Goal: Task Accomplishment & Management: Use online tool/utility

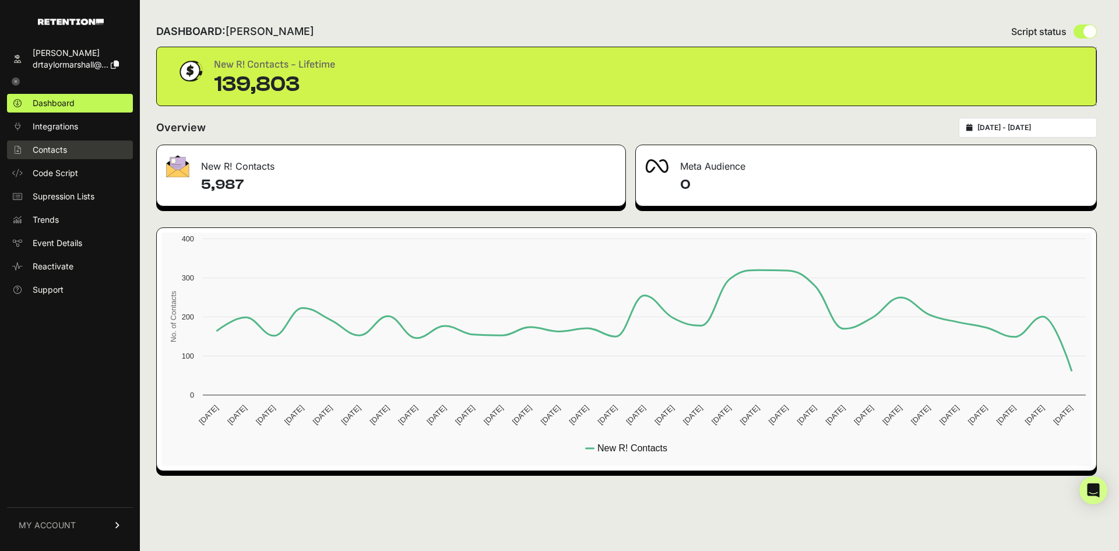
click at [72, 153] on link "Contacts" at bounding box center [70, 149] width 126 height 19
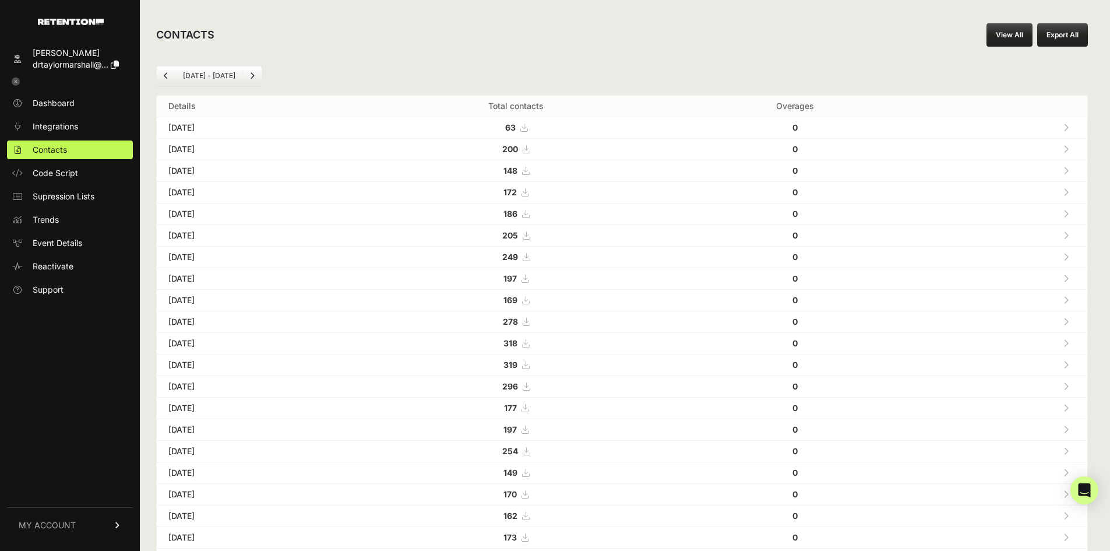
click at [1003, 37] on link "View All" at bounding box center [1010, 34] width 46 height 23
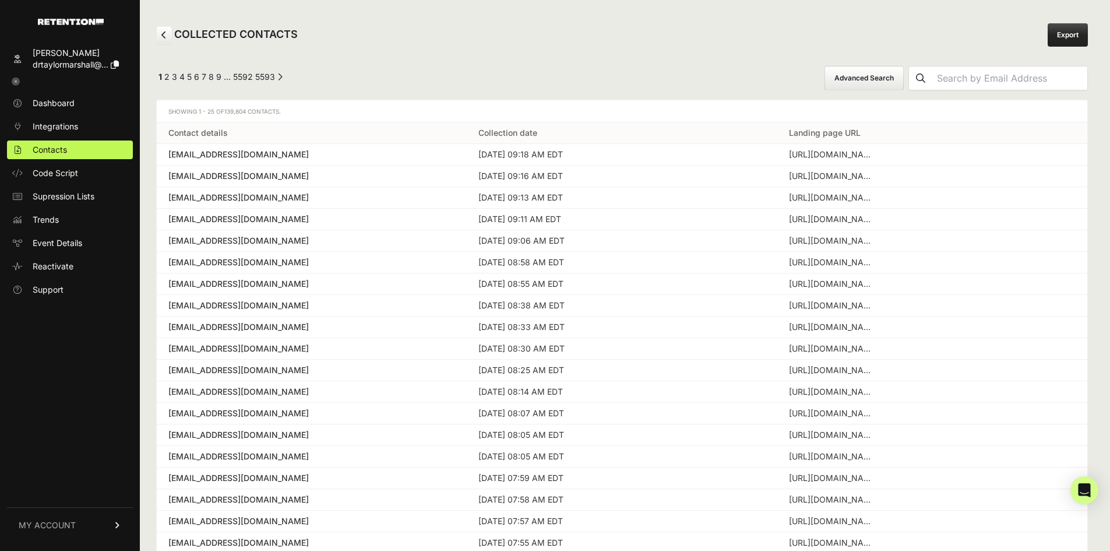
click at [891, 77] on button "Advanced Search" at bounding box center [864, 78] width 79 height 24
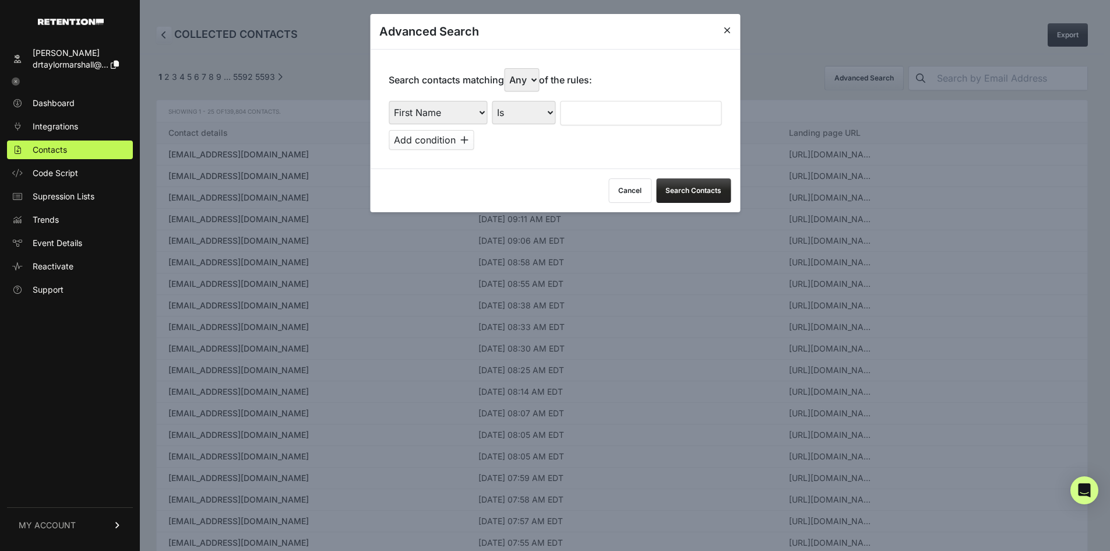
click at [480, 115] on select "First Name Last Name State City Email Email Domain Landing Domain Landing Page …" at bounding box center [438, 112] width 99 height 23
select select "landing_page_url"
click at [389, 101] on select "First Name Last Name State City Email Email Domain Landing Domain Landing Page …" at bounding box center [438, 112] width 99 height 23
click at [539, 122] on select "Is Is not Contains Starts with" at bounding box center [524, 112] width 64 height 23
select select "contains"
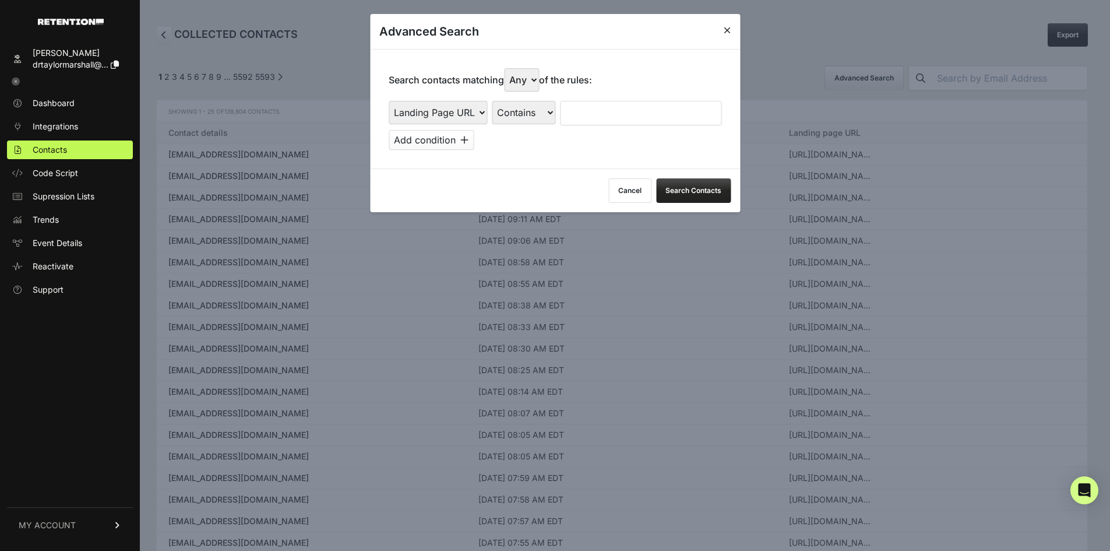
click at [493, 101] on select "Is Is not Contains Starts with" at bounding box center [524, 112] width 64 height 23
click at [607, 110] on input "text" at bounding box center [640, 113] width 161 height 24
click at [428, 111] on select "First Name Last Name State City Email Email Domain Landing Domain Landing Page …" at bounding box center [438, 112] width 99 height 23
select select "file_date"
click at [389, 101] on select "First Name Last Name State City Email Email Domain Landing Domain Landing Page …" at bounding box center [438, 112] width 99 height 23
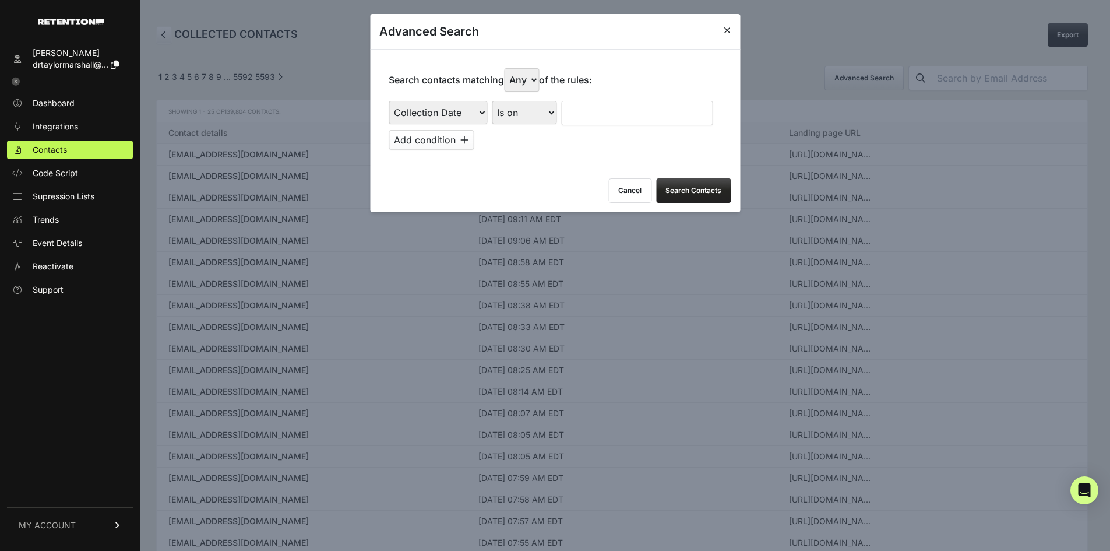
click at [527, 124] on div "Is on Is between" at bounding box center [524, 113] width 65 height 24
click at [534, 108] on select "Is on Is between" at bounding box center [524, 112] width 65 height 23
select select "is_between"
click at [493, 101] on select "Is on Is between" at bounding box center [524, 112] width 65 height 23
click at [573, 112] on input "text" at bounding box center [592, 113] width 62 height 24
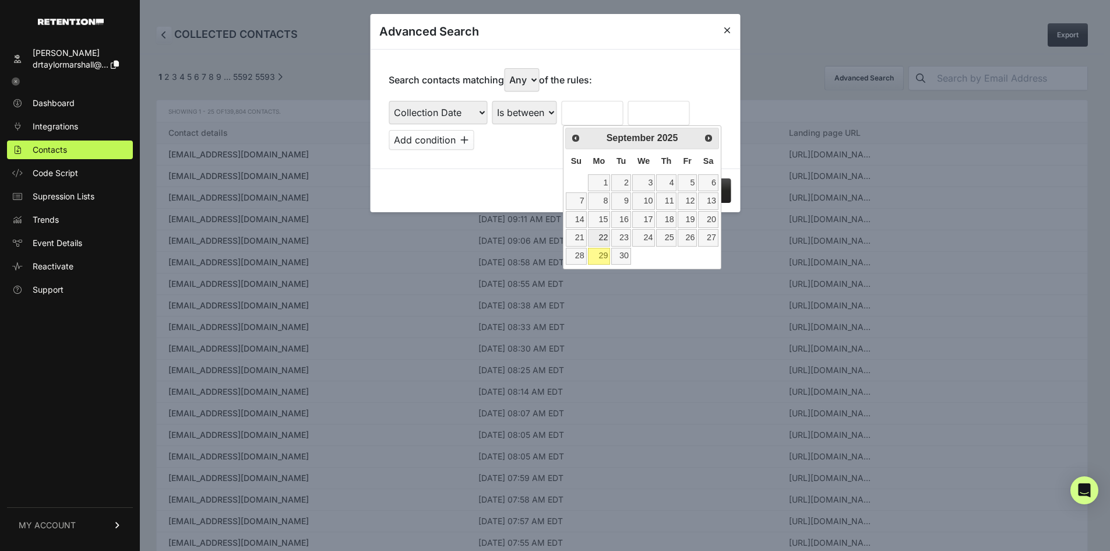
click at [602, 240] on link "22" at bounding box center [599, 237] width 23 height 17
type input "09/22/2025"
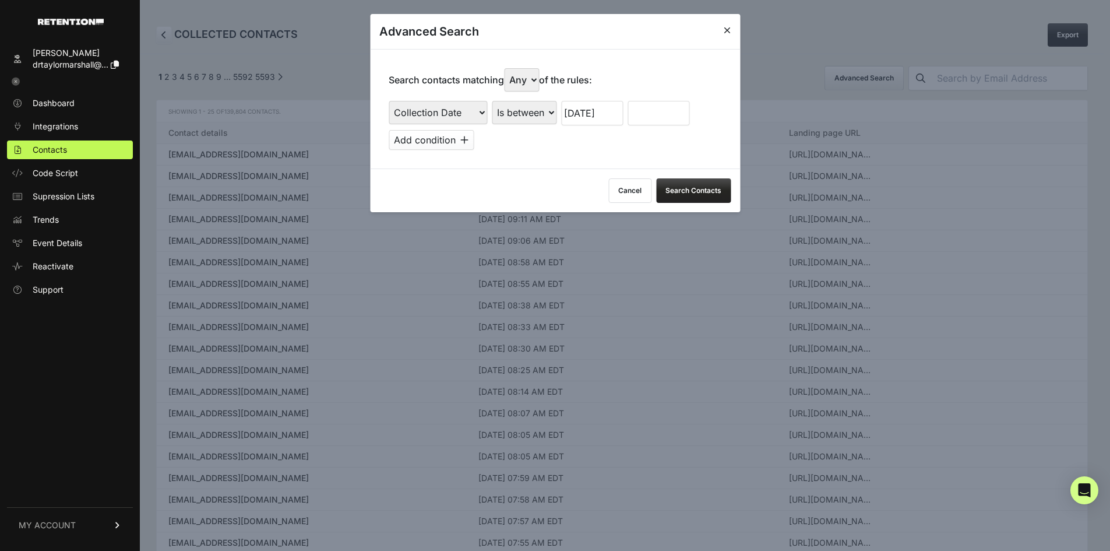
click at [668, 108] on input "text" at bounding box center [659, 113] width 62 height 24
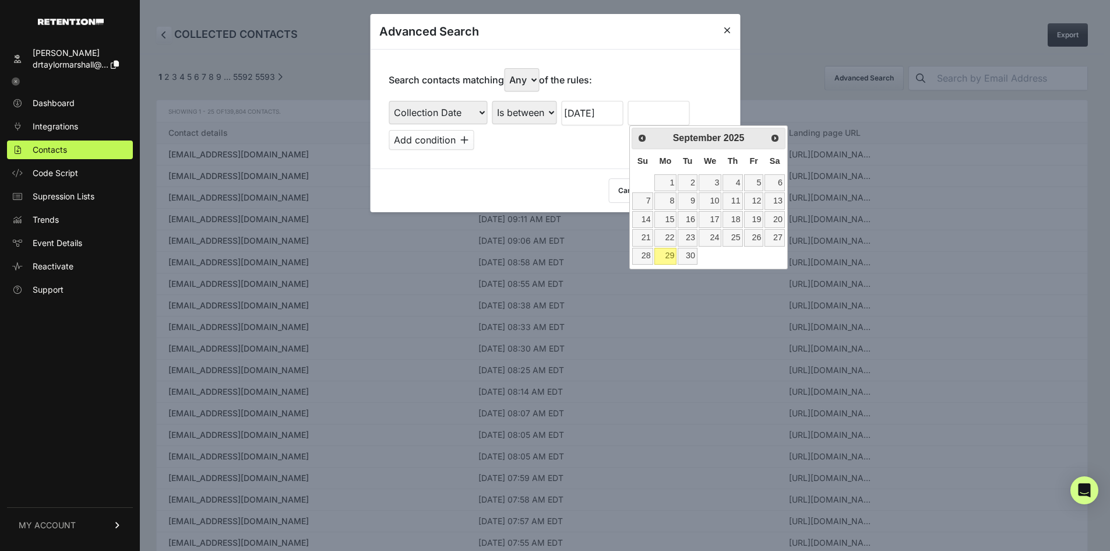
click at [664, 258] on link "29" at bounding box center [666, 256] width 23 height 17
type input "09/29/2025"
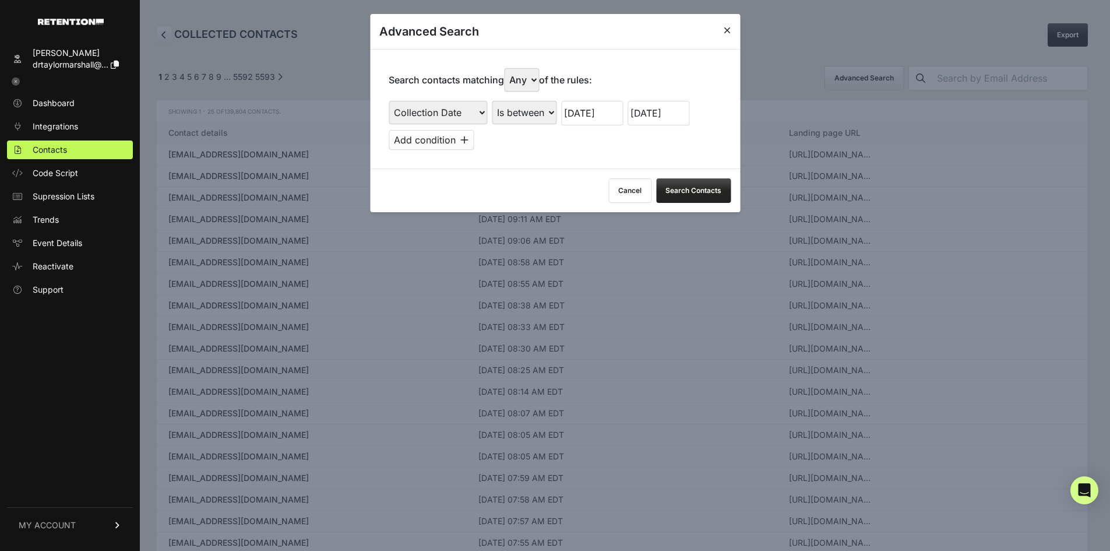
click at [704, 188] on button "Search Contacts" at bounding box center [693, 190] width 75 height 24
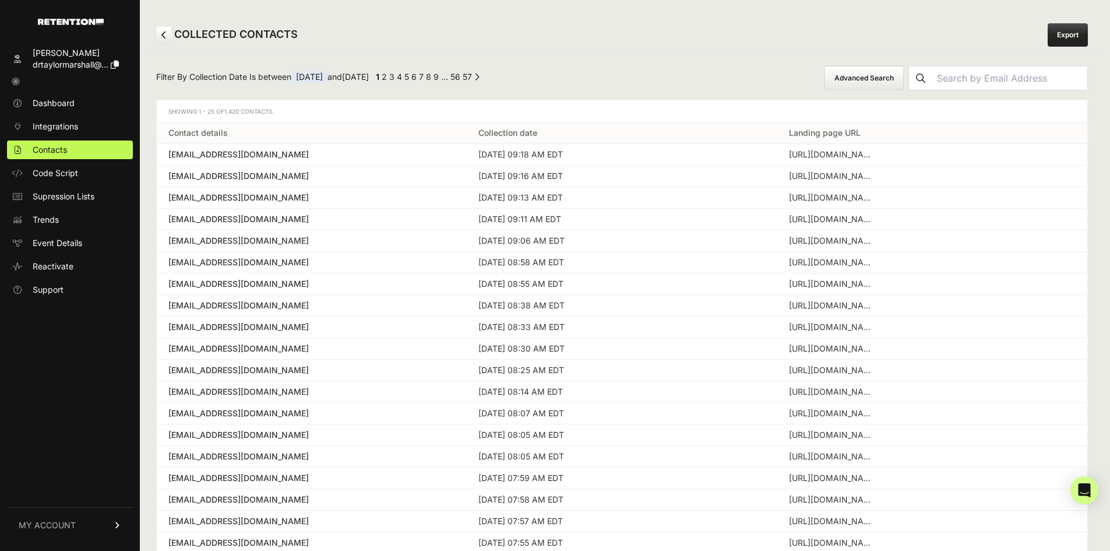
click at [472, 77] on link "57" at bounding box center [467, 77] width 9 height 10
click at [1072, 37] on link "Export" at bounding box center [1068, 34] width 40 height 23
